Goal: Information Seeking & Learning: Learn about a topic

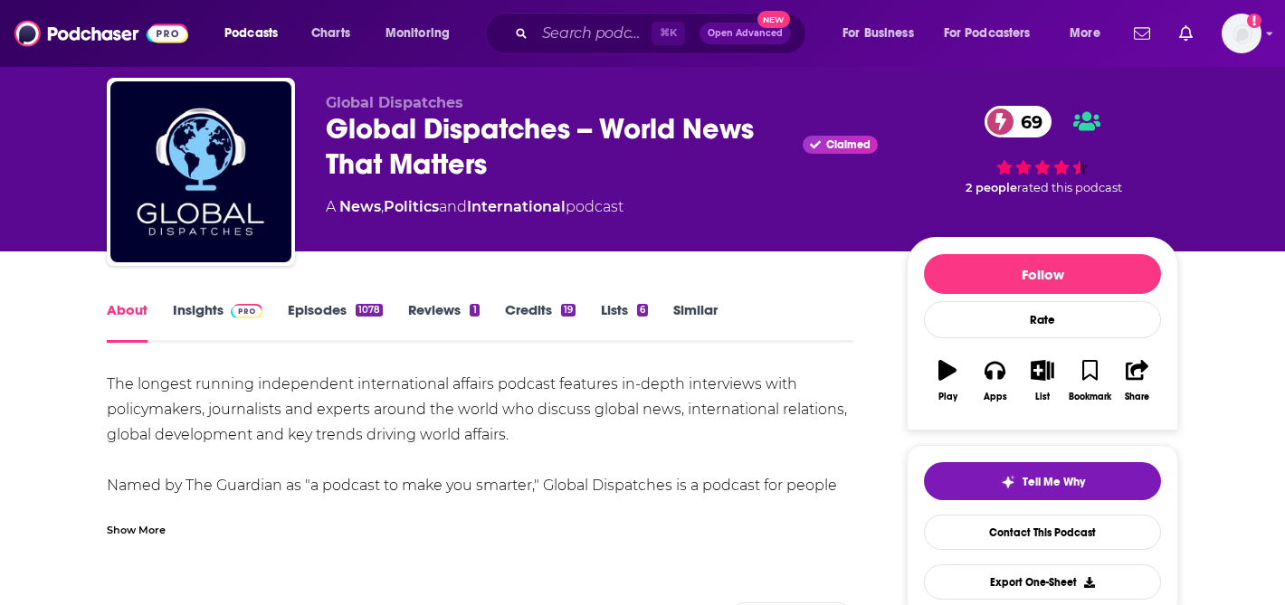
scroll to position [47, 0]
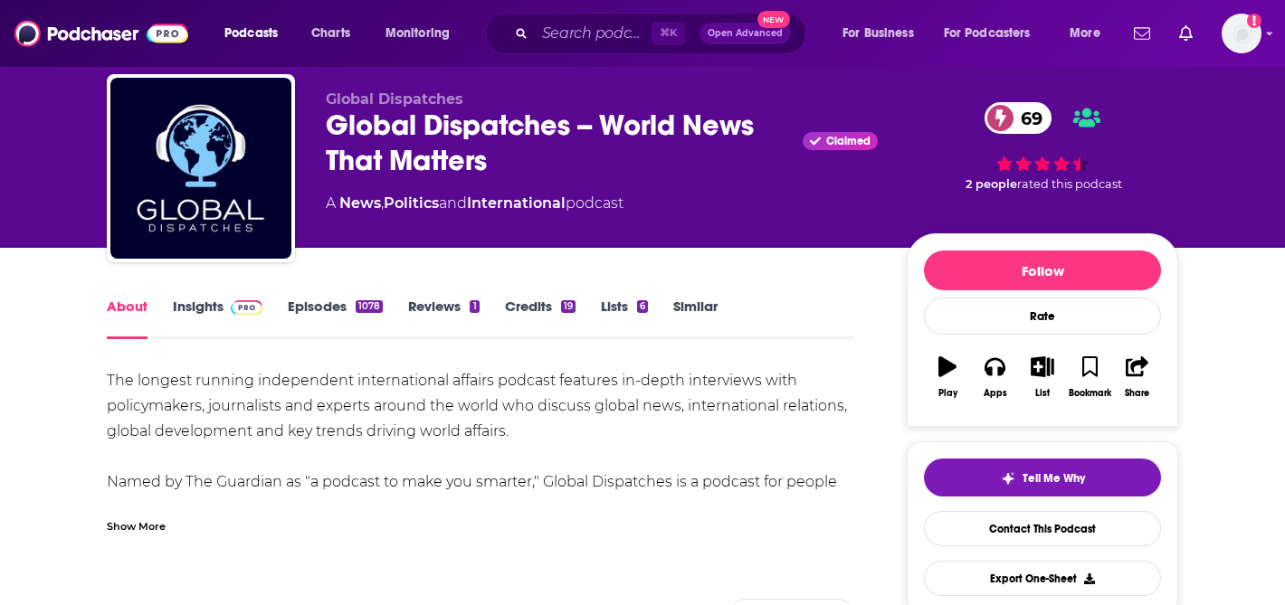
click at [208, 309] on link "Insights" at bounding box center [218, 319] width 90 height 42
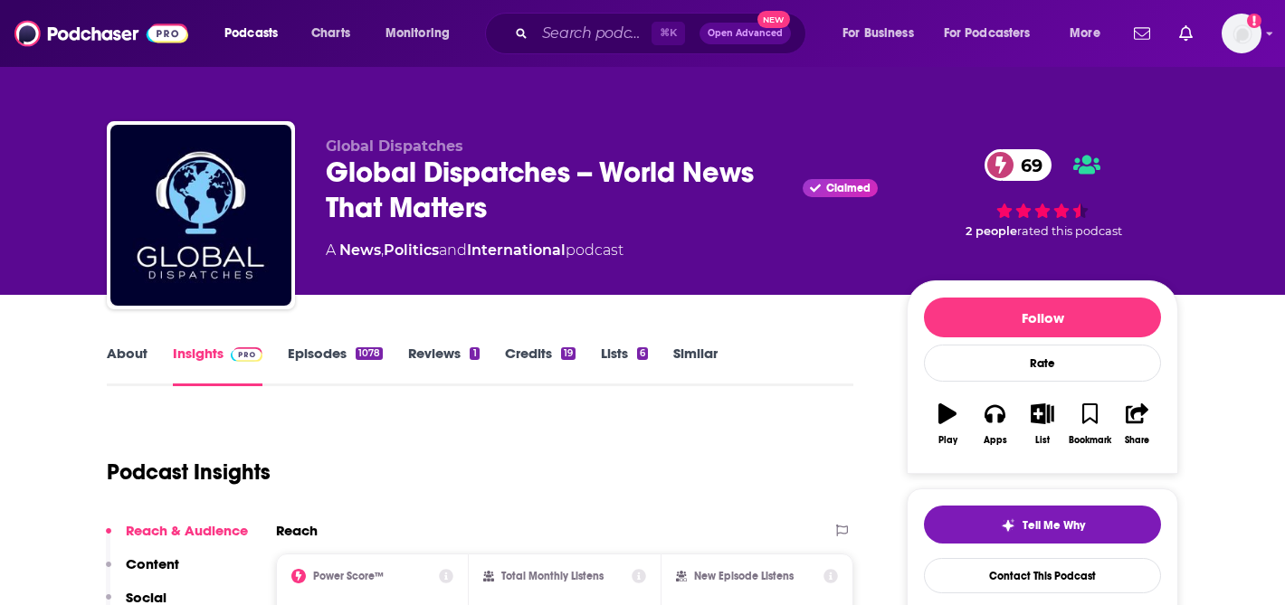
click at [329, 354] on link "Episodes 1078" at bounding box center [335, 366] width 95 height 42
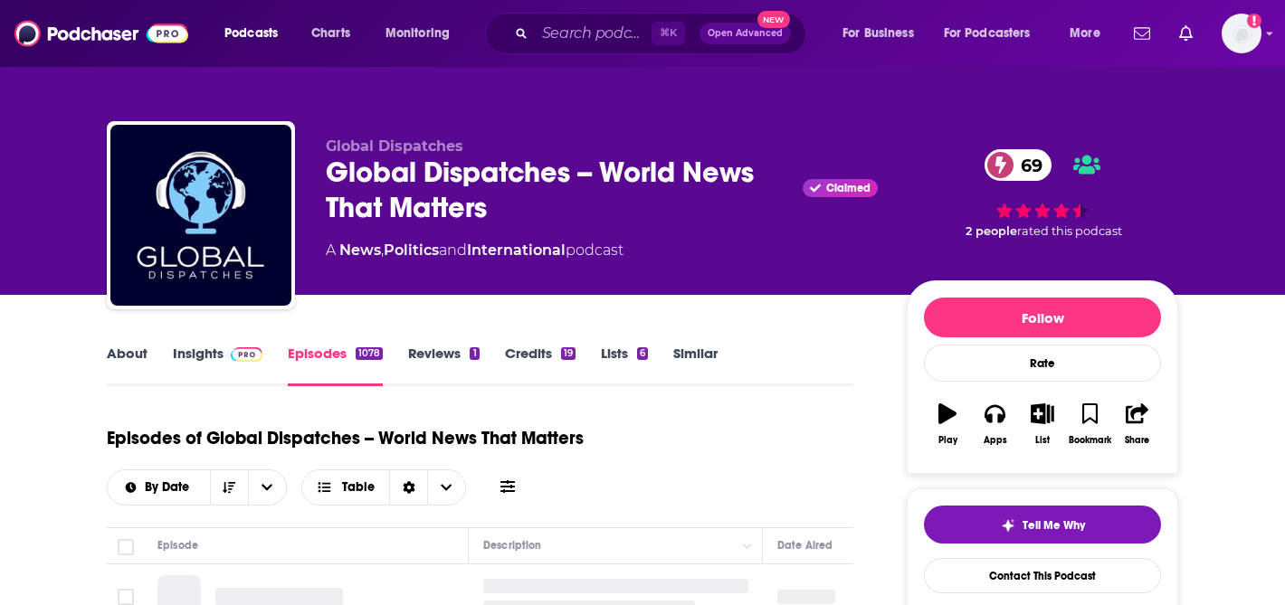
scroll to position [279, 0]
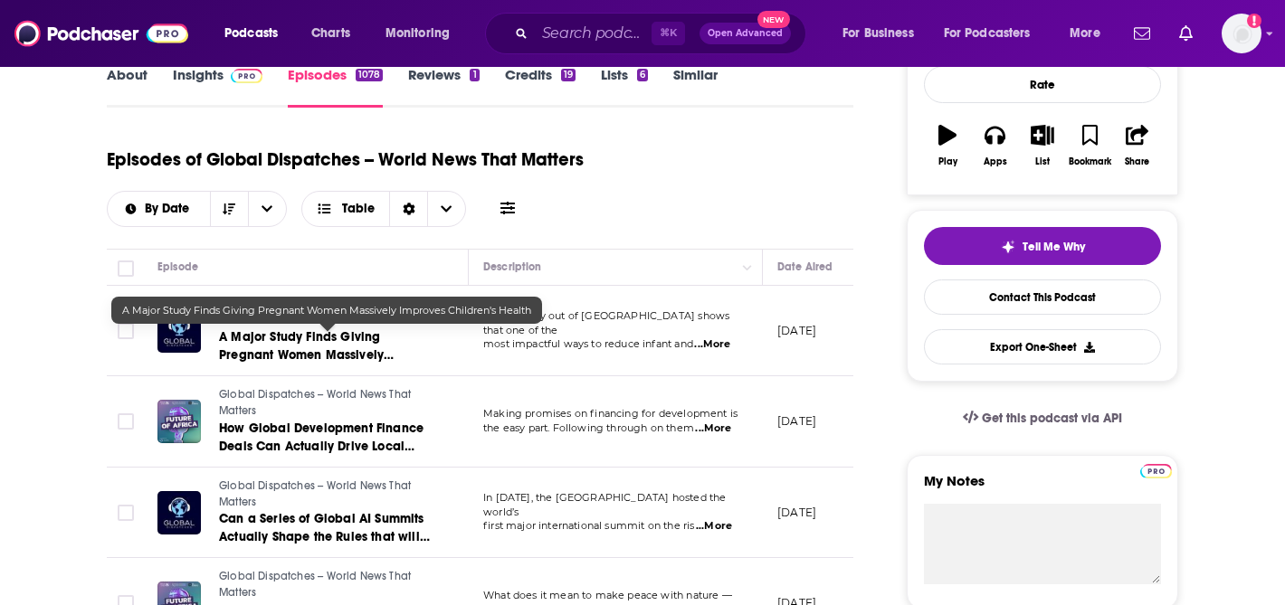
click at [350, 346] on span "A Major Study Finds Giving Pregnant Women Massively Improves Children's Health" at bounding box center [306, 355] width 175 height 52
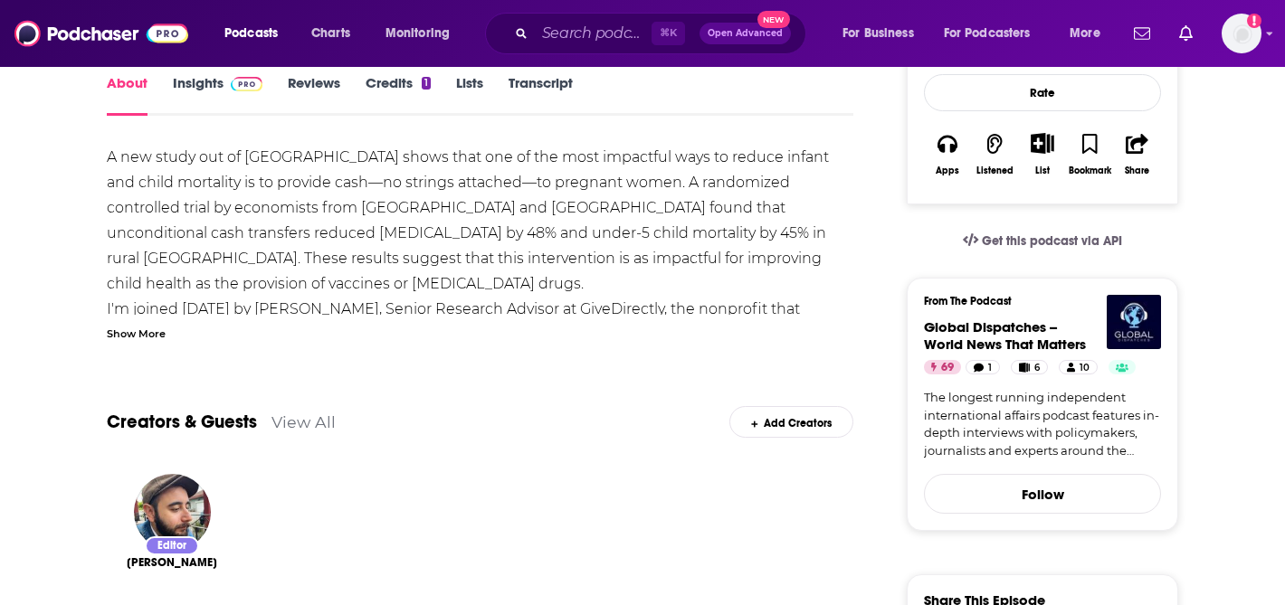
scroll to position [267, 0]
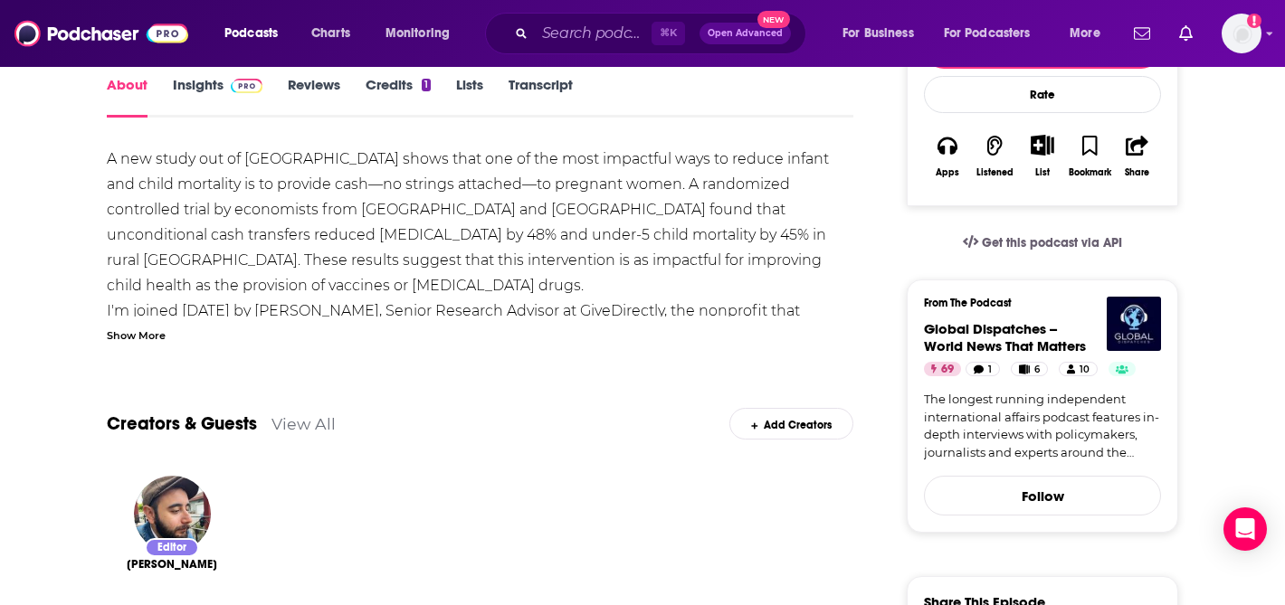
click at [144, 335] on div "Show More" at bounding box center [136, 334] width 59 height 17
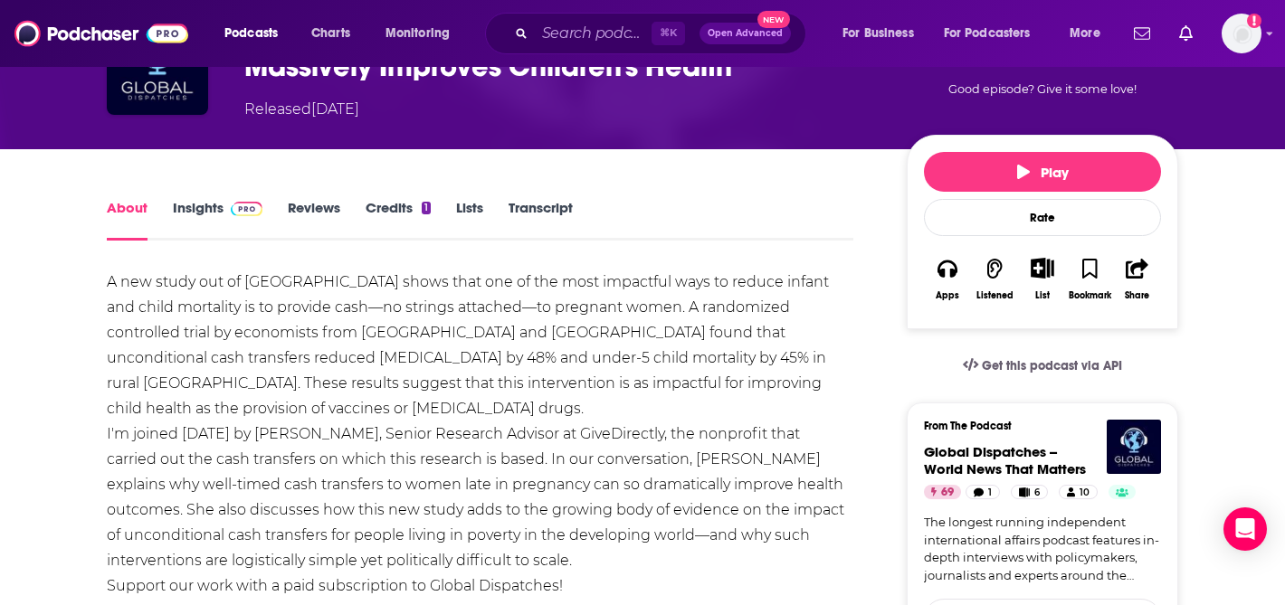
scroll to position [146, 0]
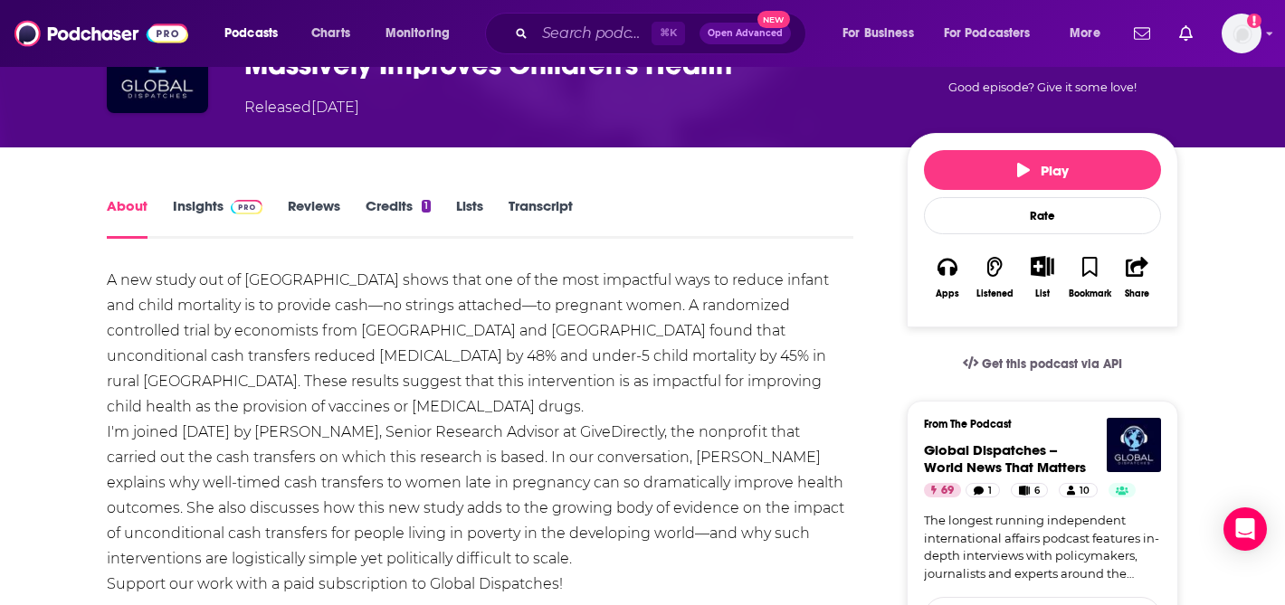
click at [549, 207] on link "Transcript" at bounding box center [541, 218] width 64 height 42
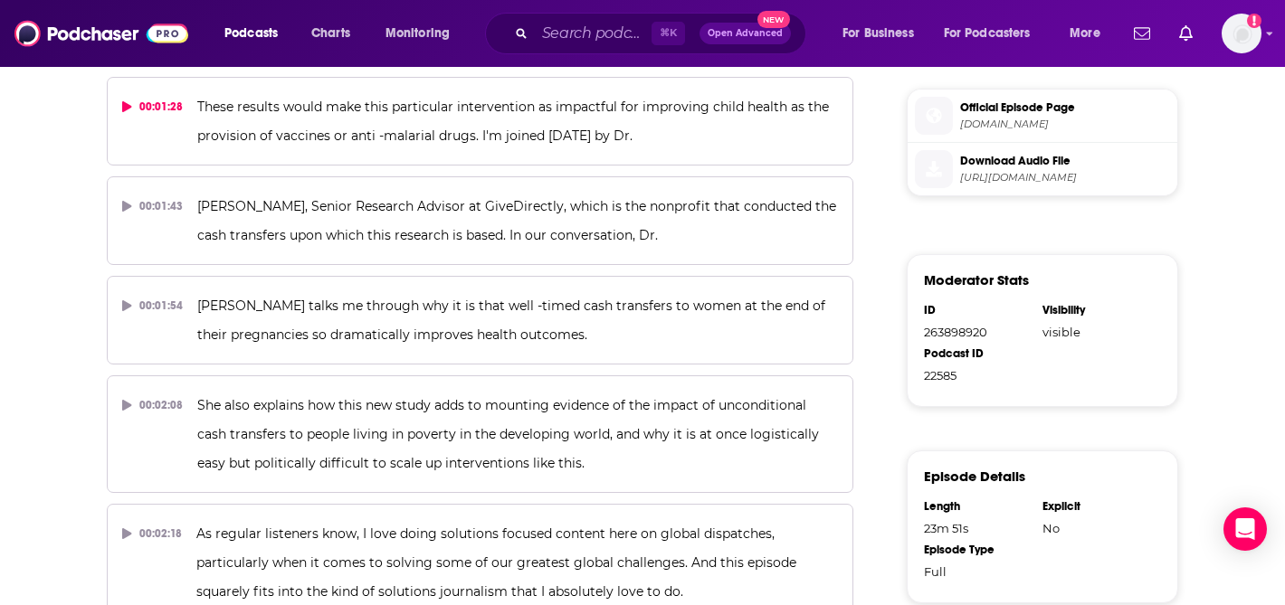
scroll to position [1096, 0]
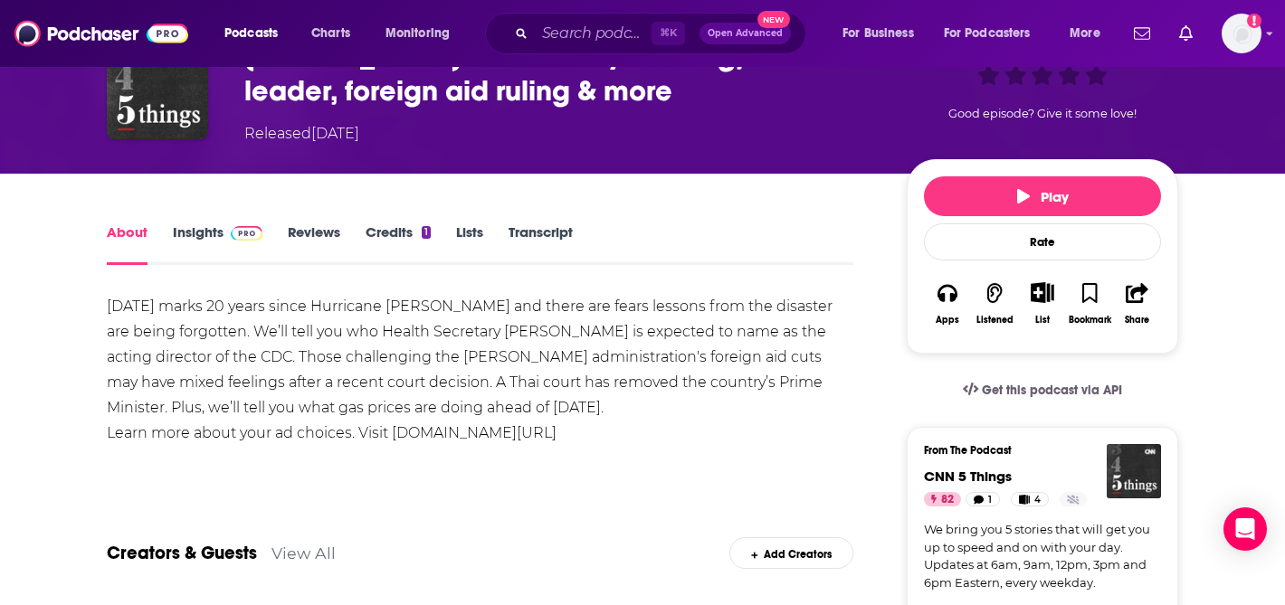
scroll to position [143, 0]
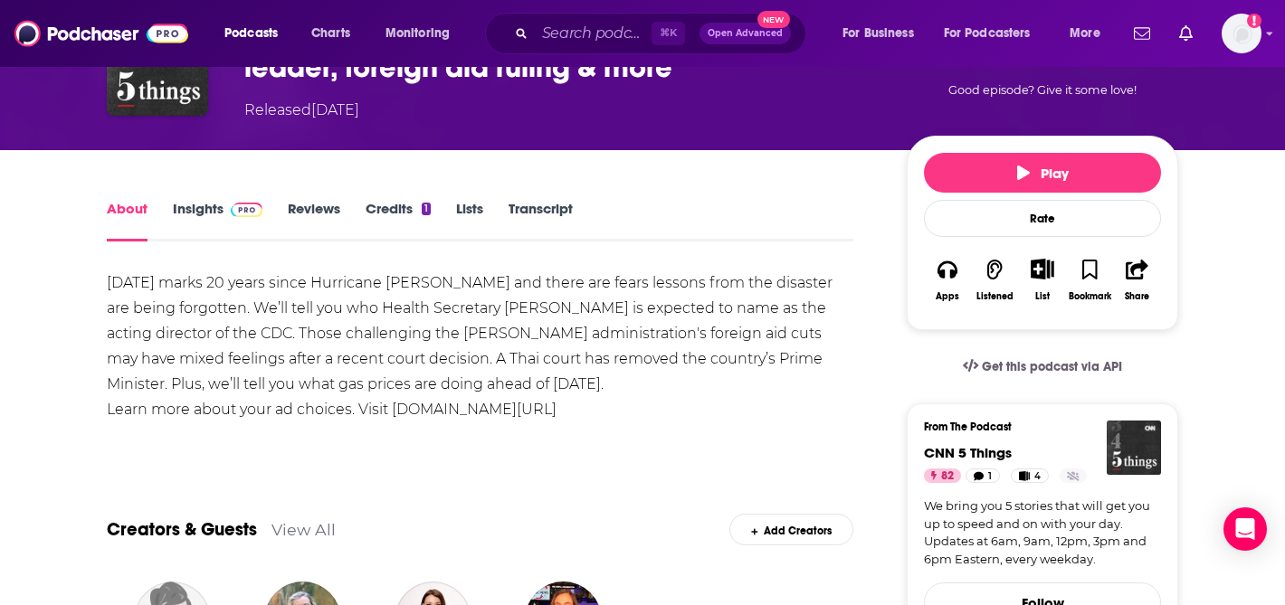
click at [537, 218] on link "Transcript" at bounding box center [541, 221] width 64 height 42
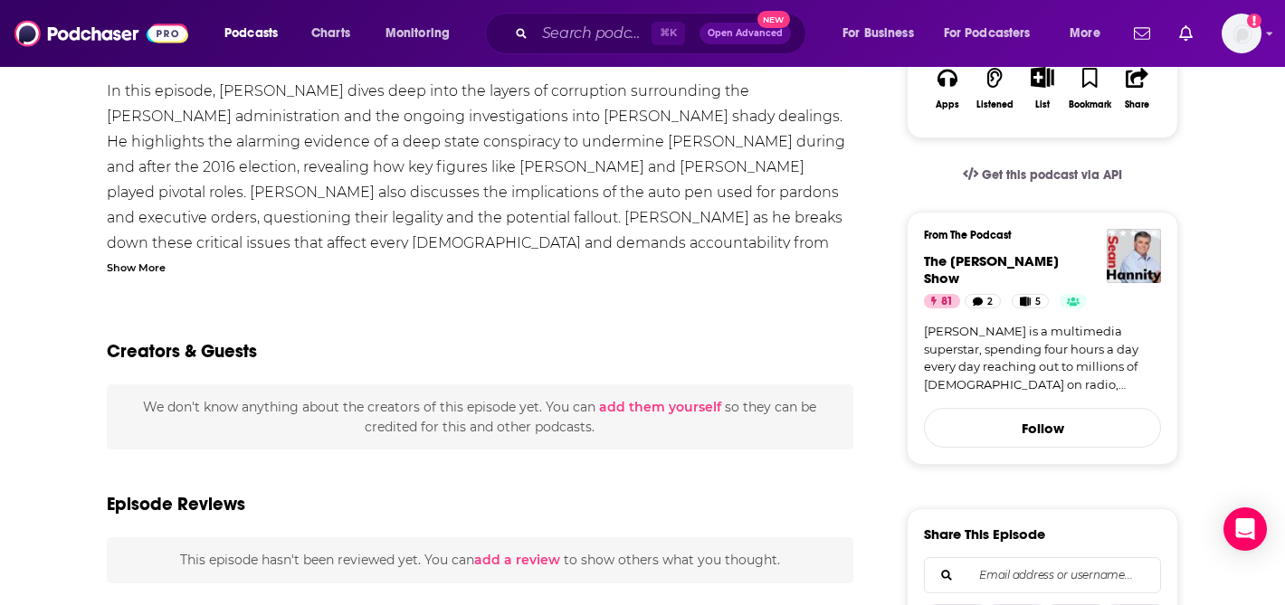
scroll to position [339, 0]
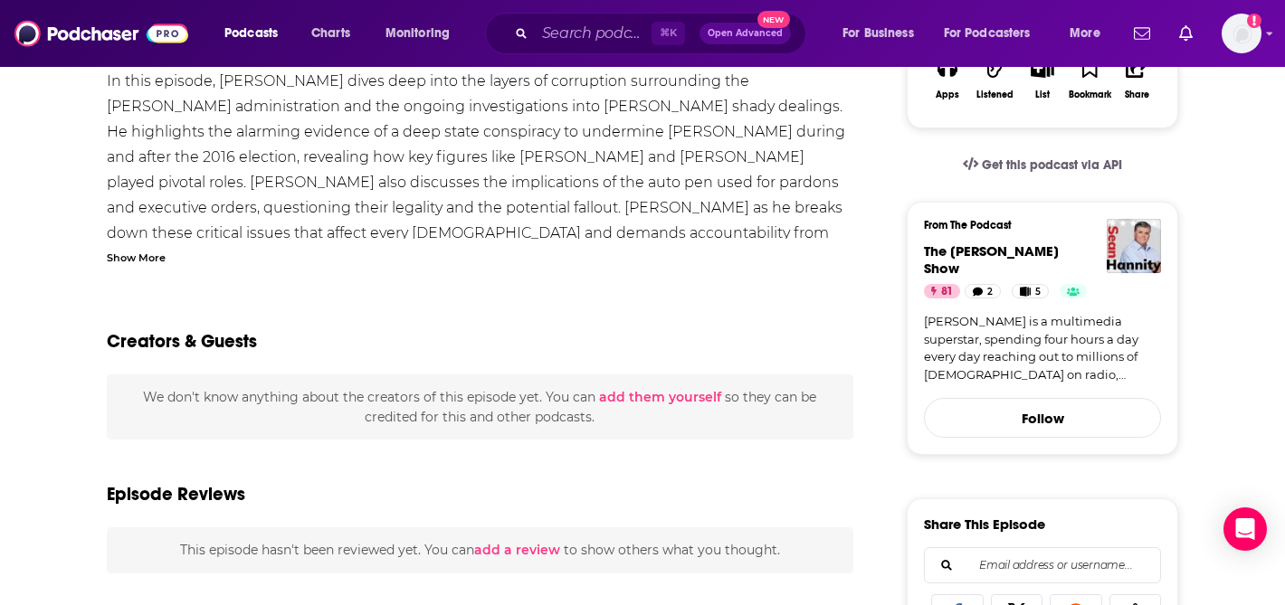
click at [129, 256] on div "Show More" at bounding box center [136, 256] width 59 height 17
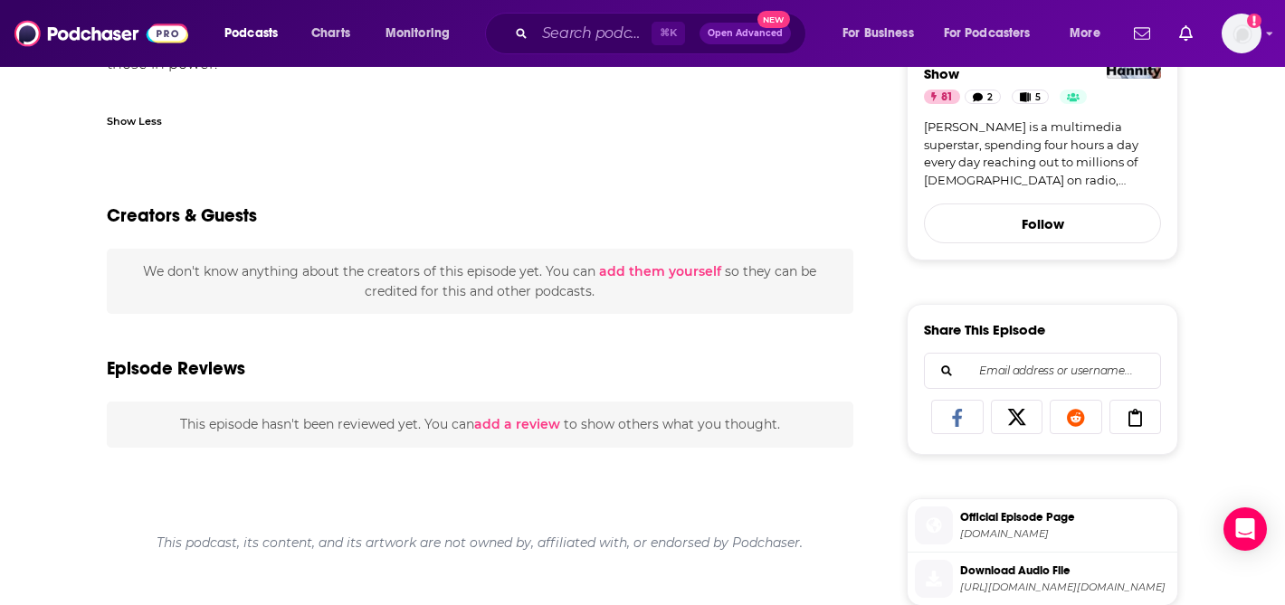
scroll to position [268, 0]
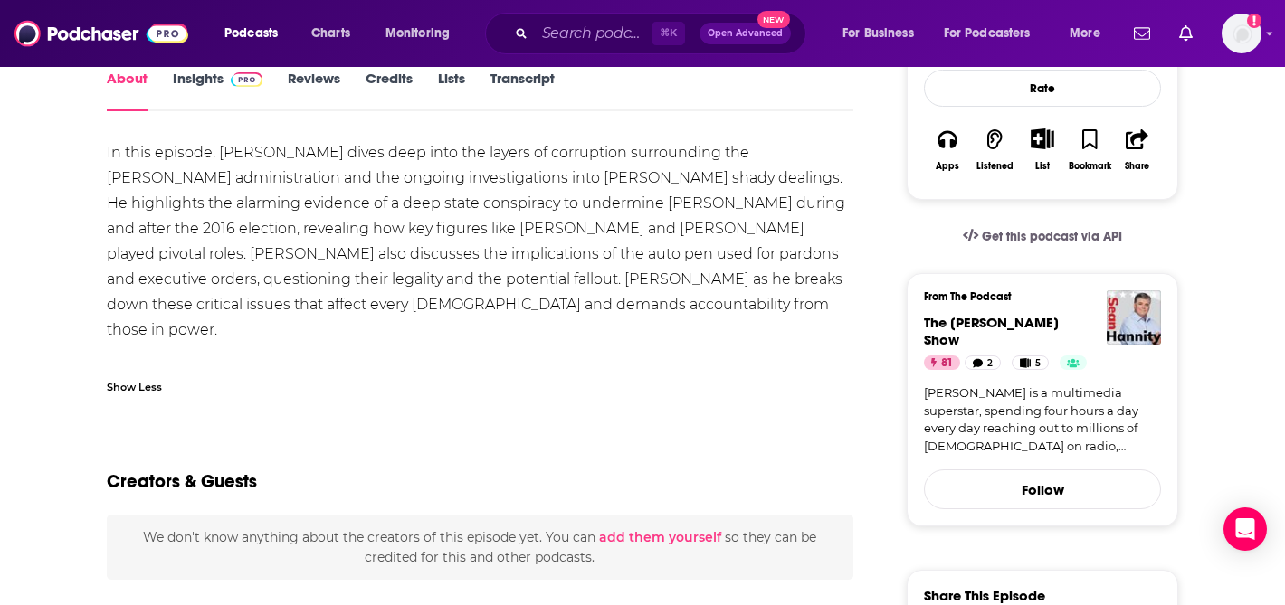
click at [531, 79] on link "Transcript" at bounding box center [522, 91] width 64 height 42
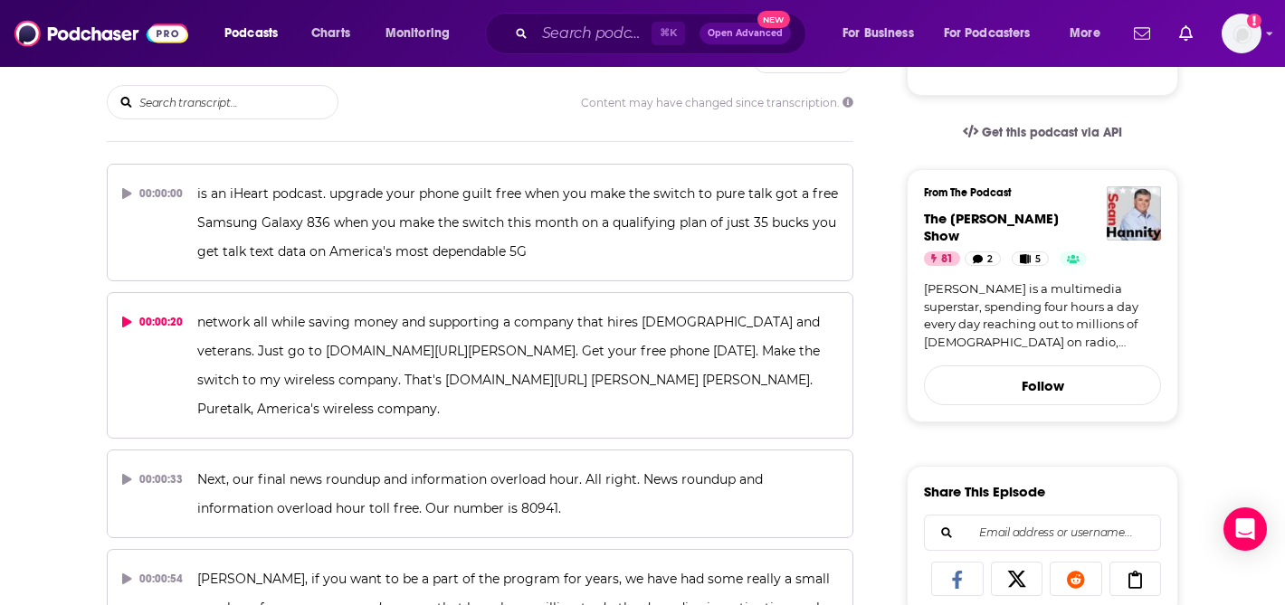
scroll to position [3214, 0]
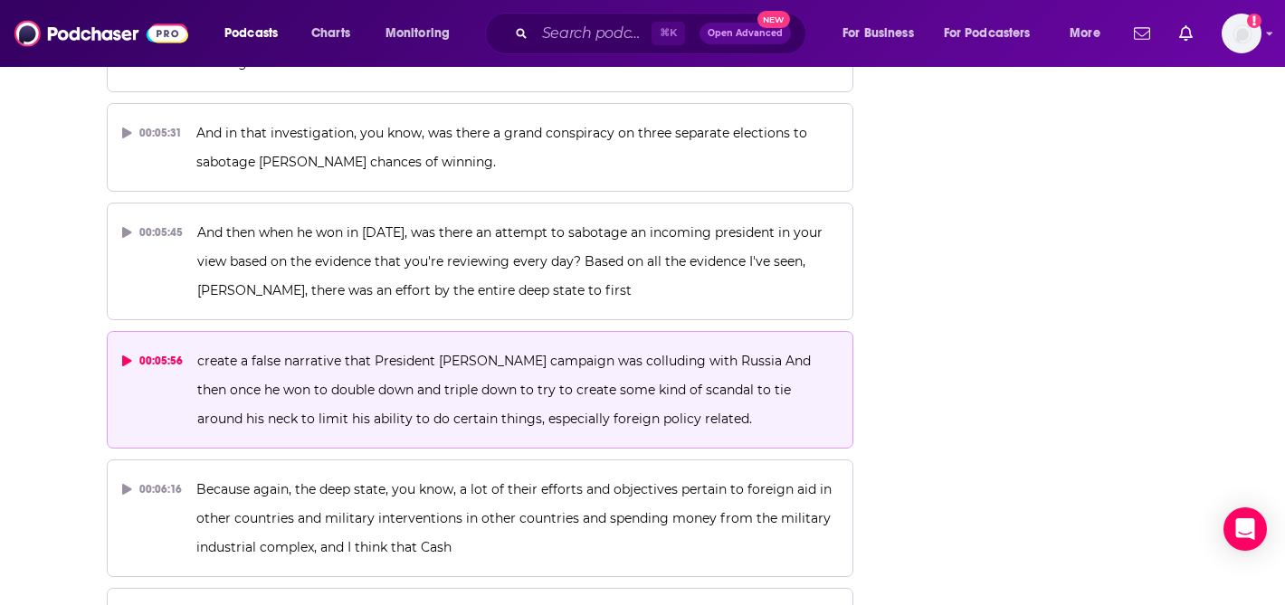
click at [117, 331] on button "00:05:56 create a false narrative that President Trump's campaign was colluding…" at bounding box center [480, 390] width 747 height 118
click at [127, 356] on icon at bounding box center [126, 361] width 9 height 11
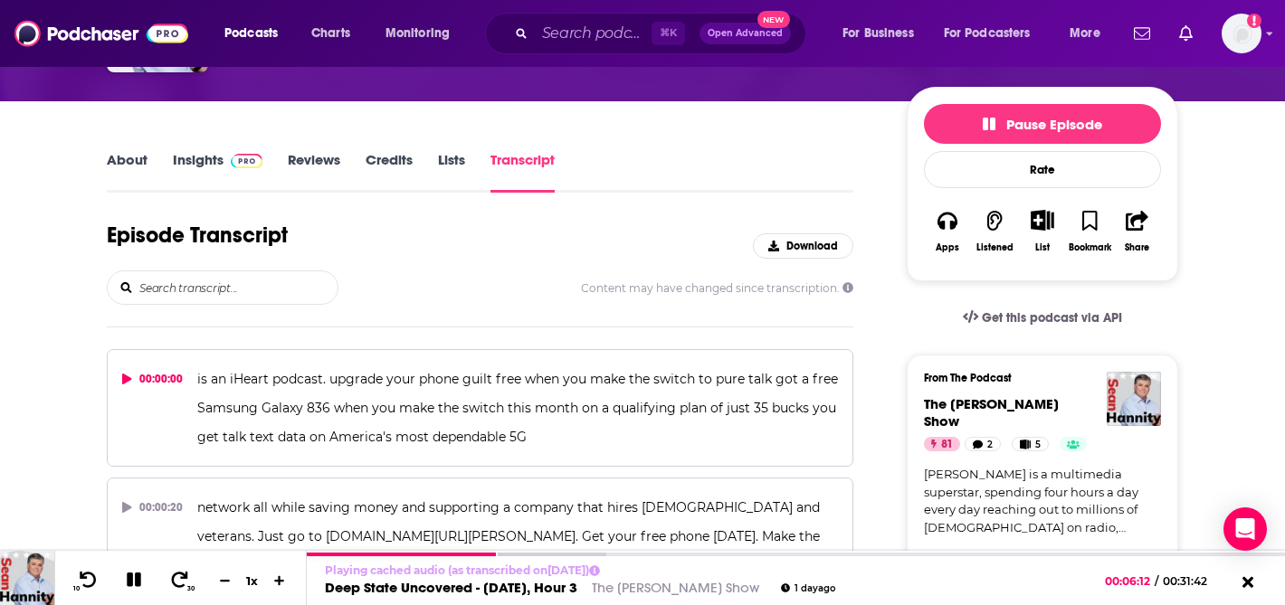
scroll to position [0, 0]
